Goal: Information Seeking & Learning: Check status

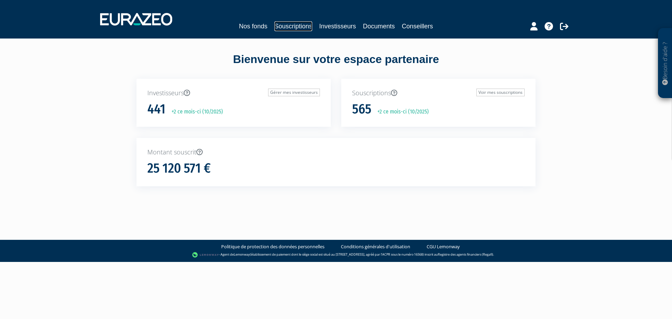
click at [287, 22] on link "Souscriptions" at bounding box center [293, 26] width 38 height 10
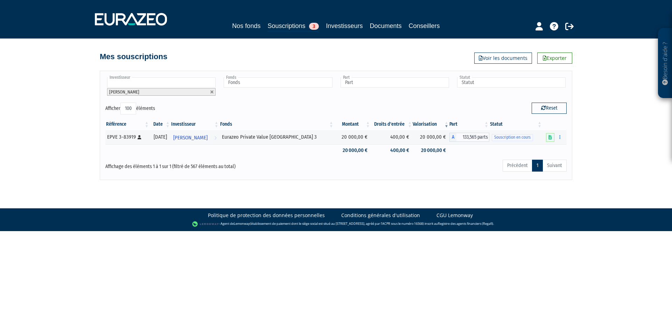
select select "100"
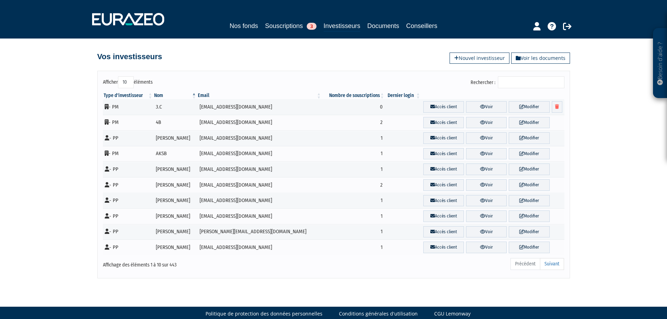
click at [512, 85] on input "Rechercher :" at bounding box center [531, 82] width 67 height 12
click at [536, 87] on input "Rechercher :" at bounding box center [531, 82] width 67 height 12
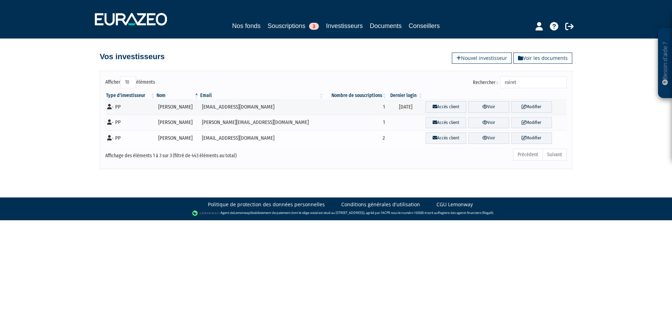
type input "roiret"
click at [482, 131] on tr "- PP Quentin ROIRET quentinroiret@yahoo.fr 2 Accès client Voir Modifier" at bounding box center [335, 138] width 461 height 16
click at [482, 136] on link "Voir" at bounding box center [488, 138] width 41 height 12
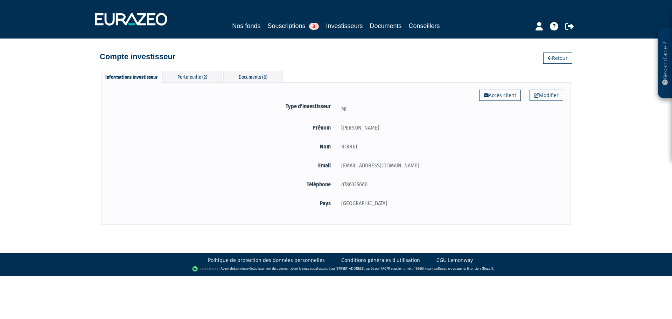
select select "100"
click at [186, 72] on div "Portefeuille (2)" at bounding box center [192, 77] width 60 height 12
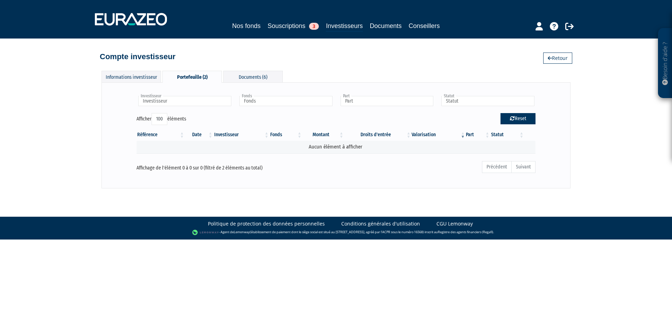
click at [520, 121] on button "Reset" at bounding box center [518, 118] width 35 height 11
type input "Investisseur"
type input "Fonds"
type input "Part"
type input "Statut"
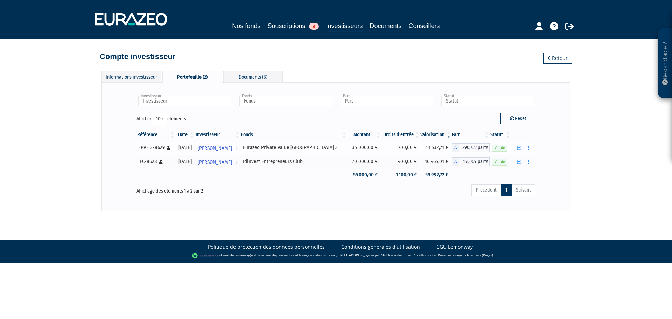
click at [288, 147] on div "Eurazeo Private Value Europe 3" at bounding box center [294, 147] width 102 height 7
click at [531, 147] on button "button" at bounding box center [529, 148] width 8 height 9
click at [543, 166] on div "Investisseur Quentin ROIRET Investisseur Fonds Idinvest Entrepreneurs Club Eura…" at bounding box center [336, 147] width 454 height 114
click at [145, 147] on div "EPVE 3-8629 [Français] Personne physique" at bounding box center [155, 147] width 35 height 7
click at [238, 148] on icon at bounding box center [236, 148] width 2 height 13
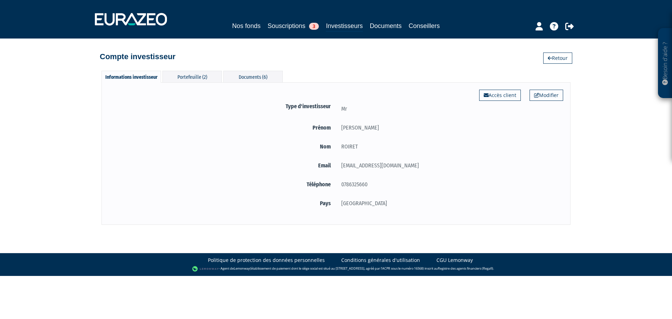
select select "100"
click at [199, 76] on div "Portefeuille (2)" at bounding box center [192, 77] width 60 height 12
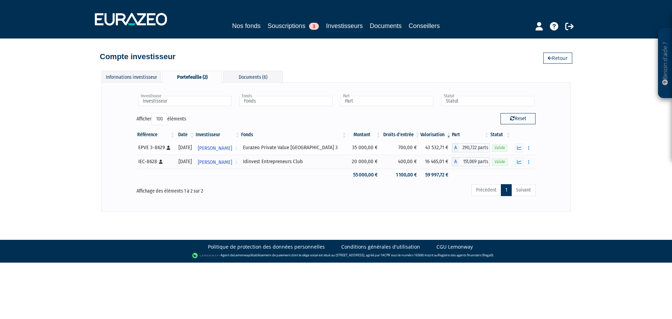
click at [472, 149] on span "290,722 parts" at bounding box center [474, 147] width 31 height 9
click at [519, 148] on icon "button" at bounding box center [519, 148] width 5 height 5
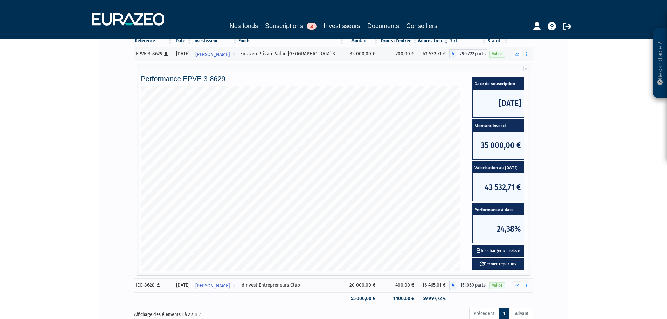
scroll to position [105, 0]
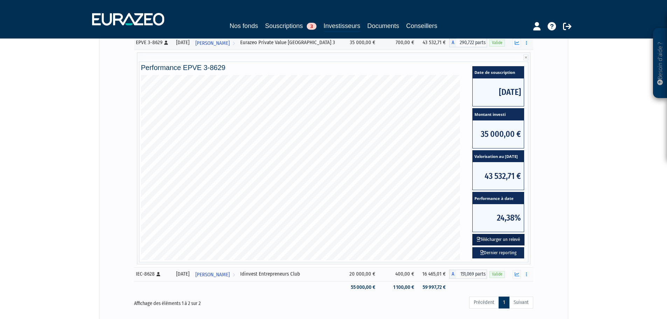
click at [499, 238] on button "Télécharger un relevé" at bounding box center [498, 240] width 52 height 12
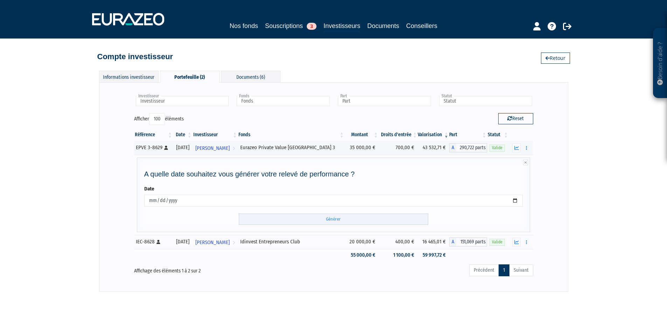
click at [366, 219] on input "Générer" at bounding box center [333, 220] width 189 height 12
click at [525, 143] on td "Documents Rachat libre" at bounding box center [521, 148] width 24 height 14
click at [526, 151] on button "button" at bounding box center [526, 148] width 8 height 9
click at [539, 140] on div "Investisseur Quentin ROIRET Investisseur Fonds Idinvest Entrepreneurs Club Eura…" at bounding box center [333, 187] width 454 height 194
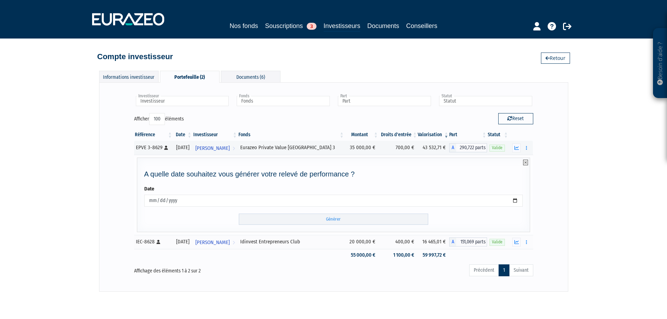
click at [526, 161] on icon at bounding box center [525, 163] width 5 height 6
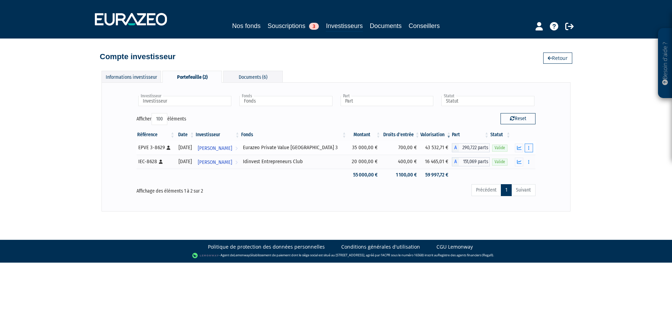
click at [528, 148] on button "button" at bounding box center [529, 148] width 8 height 9
click at [529, 148] on icon "button" at bounding box center [528, 148] width 1 height 5
click at [301, 149] on div "Eurazeo Private Value Europe 3" at bounding box center [294, 147] width 102 height 7
click at [474, 148] on span "290,722 parts" at bounding box center [474, 147] width 31 height 9
click at [499, 148] on span "Valide" at bounding box center [499, 148] width 15 height 7
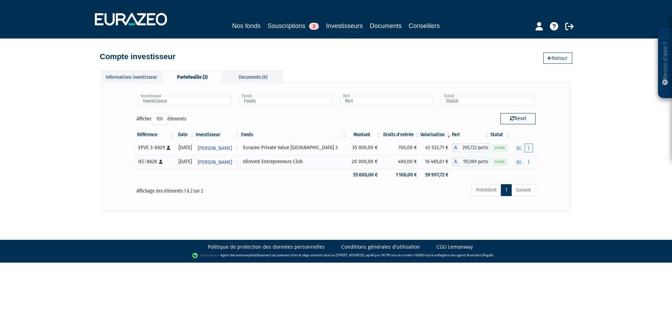
click at [527, 148] on button "button" at bounding box center [529, 148] width 8 height 9
click at [531, 149] on button "button" at bounding box center [529, 148] width 8 height 9
click at [521, 148] on icon "button" at bounding box center [519, 148] width 5 height 5
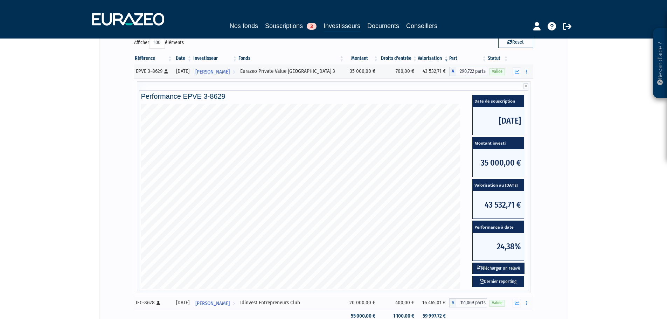
scroll to position [70, 0]
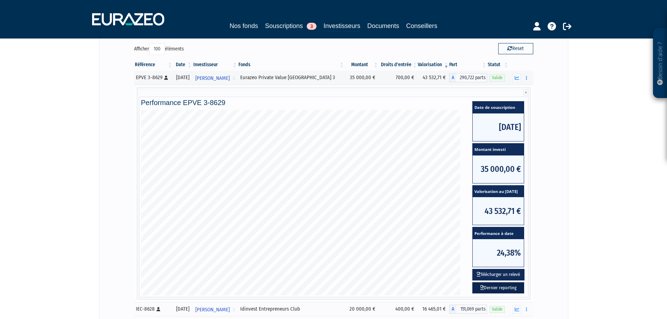
click at [504, 286] on link "Dernier reporting" at bounding box center [498, 288] width 52 height 12
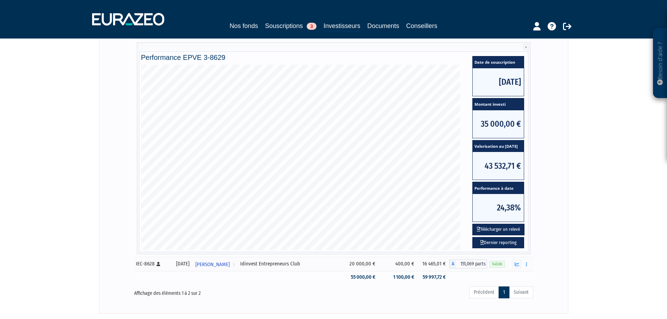
scroll to position [161, 0]
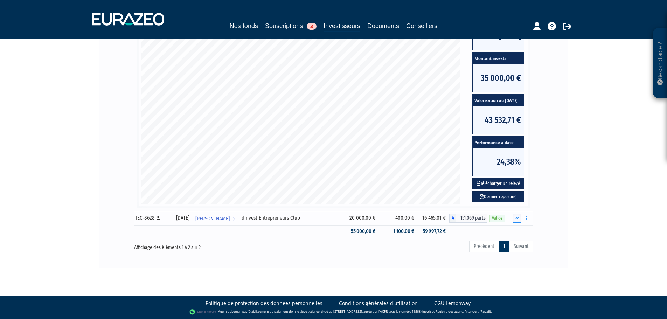
click at [515, 219] on icon "button" at bounding box center [517, 218] width 5 height 5
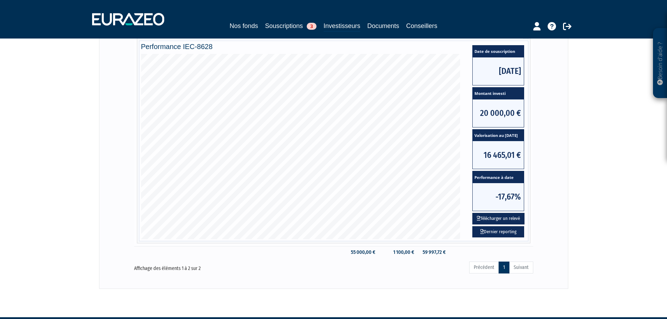
scroll to position [105, 0]
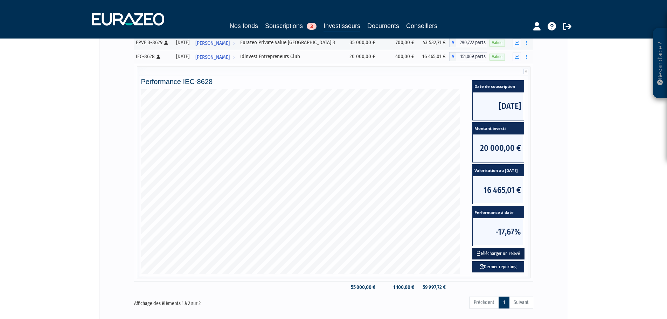
click at [498, 254] on button "Télécharger un relevé" at bounding box center [498, 254] width 52 height 12
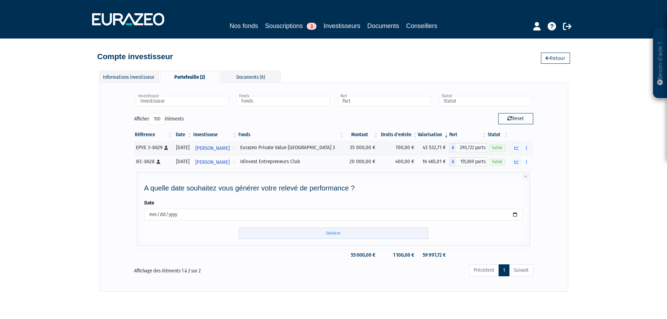
click at [377, 234] on input "Générer" at bounding box center [333, 234] width 189 height 12
click at [515, 160] on icon "button" at bounding box center [516, 162] width 5 height 5
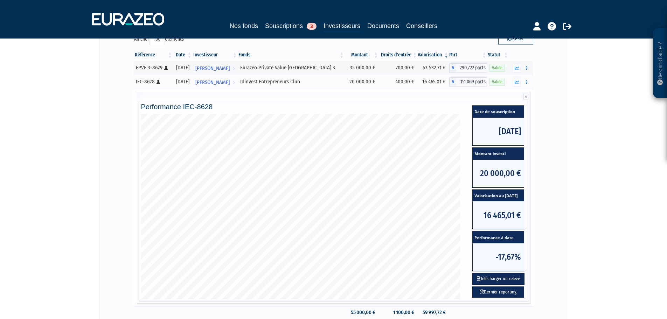
scroll to position [140, 0]
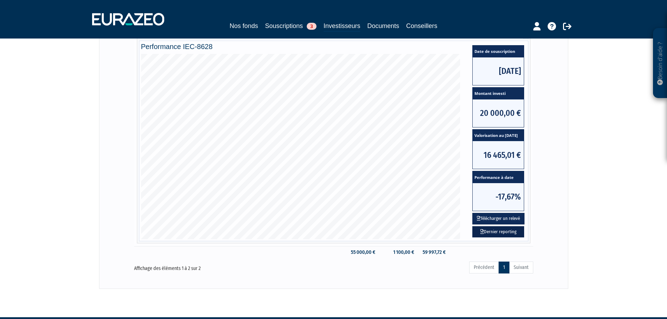
click at [507, 234] on link "Dernier reporting" at bounding box center [498, 232] width 52 height 12
